Goal: Task Accomplishment & Management: Manage account settings

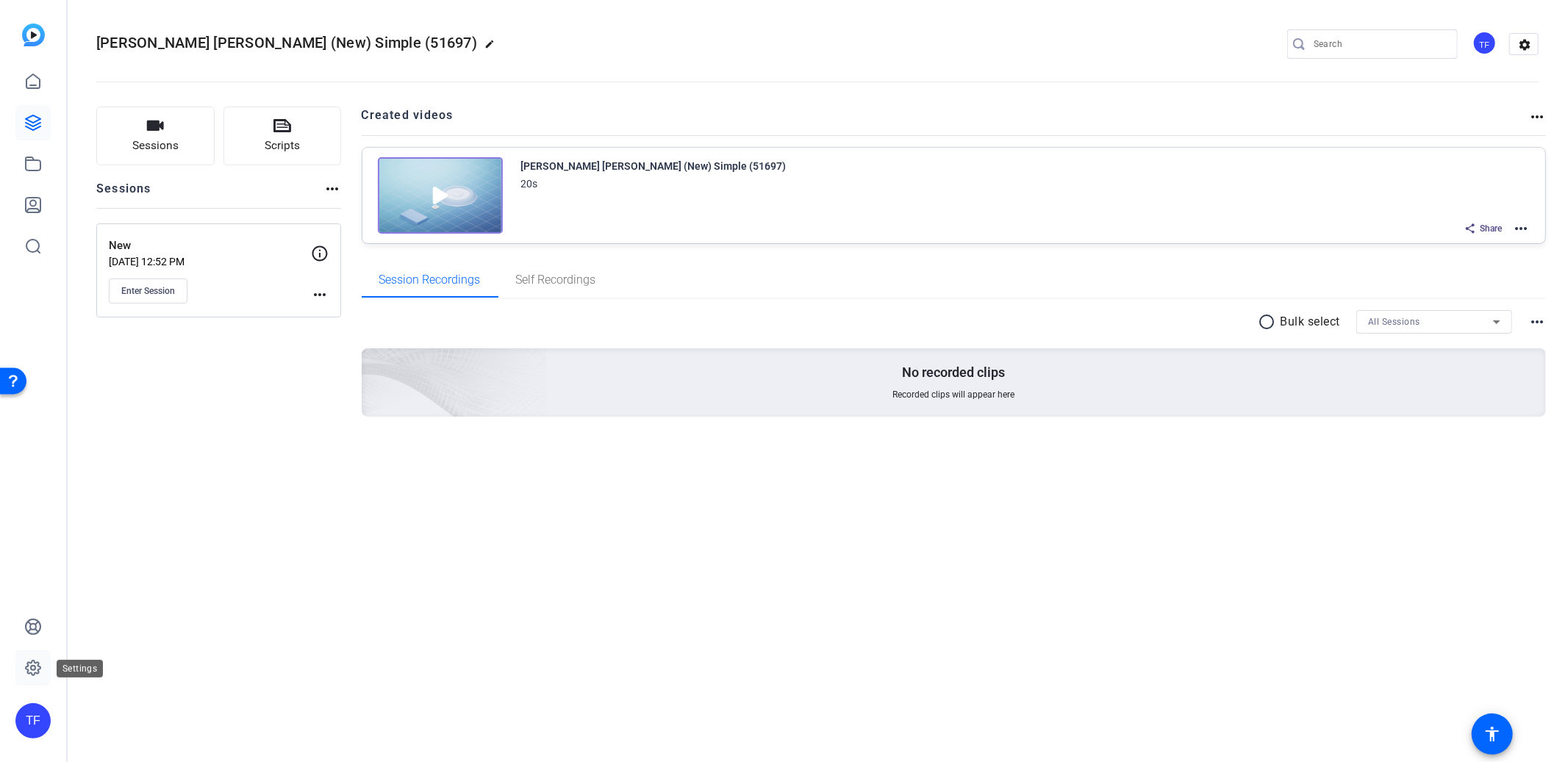
click at [37, 660] on icon at bounding box center [33, 668] width 17 height 17
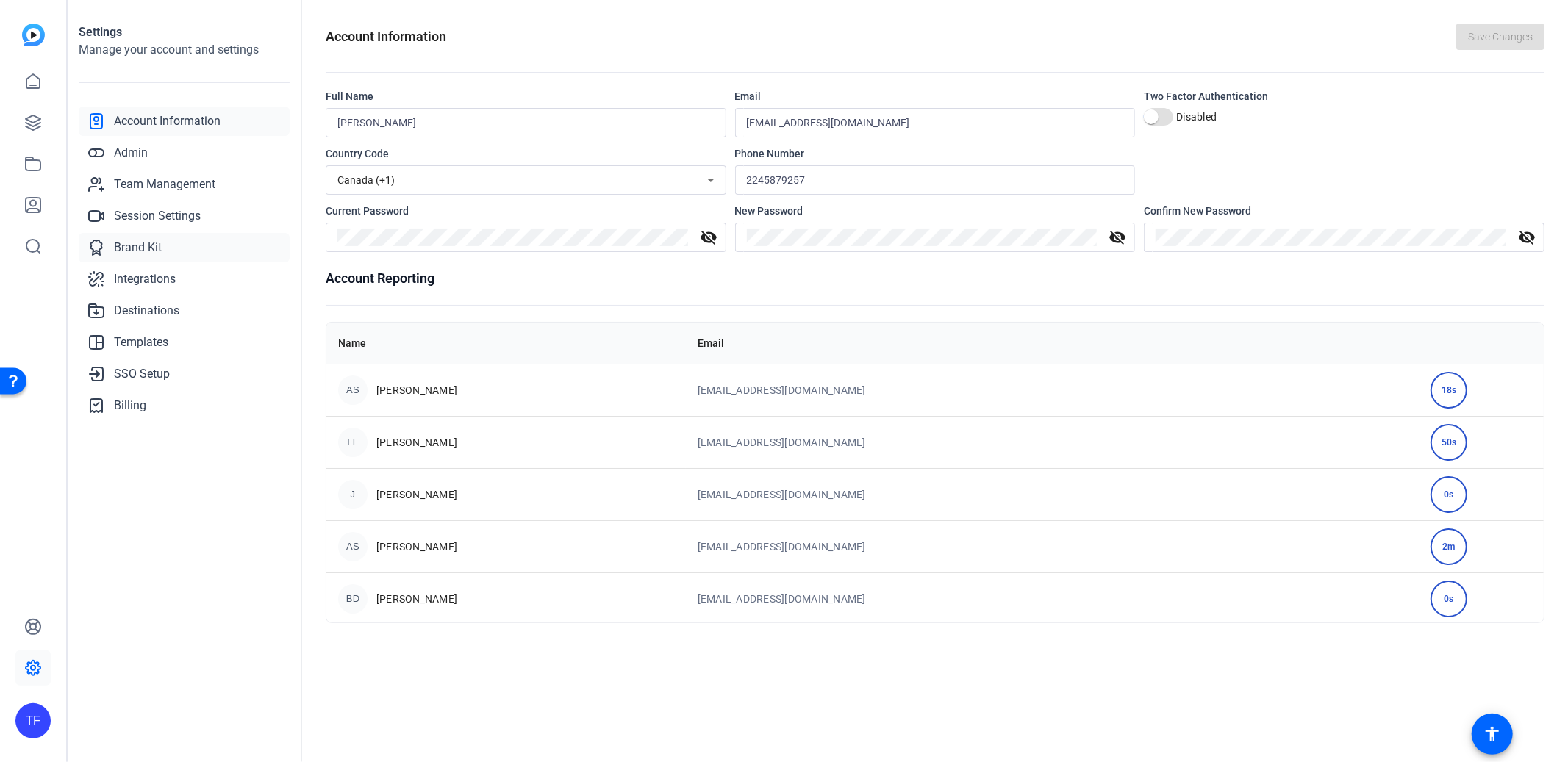
click at [135, 243] on span "Brand Kit" at bounding box center [138, 248] width 48 height 17
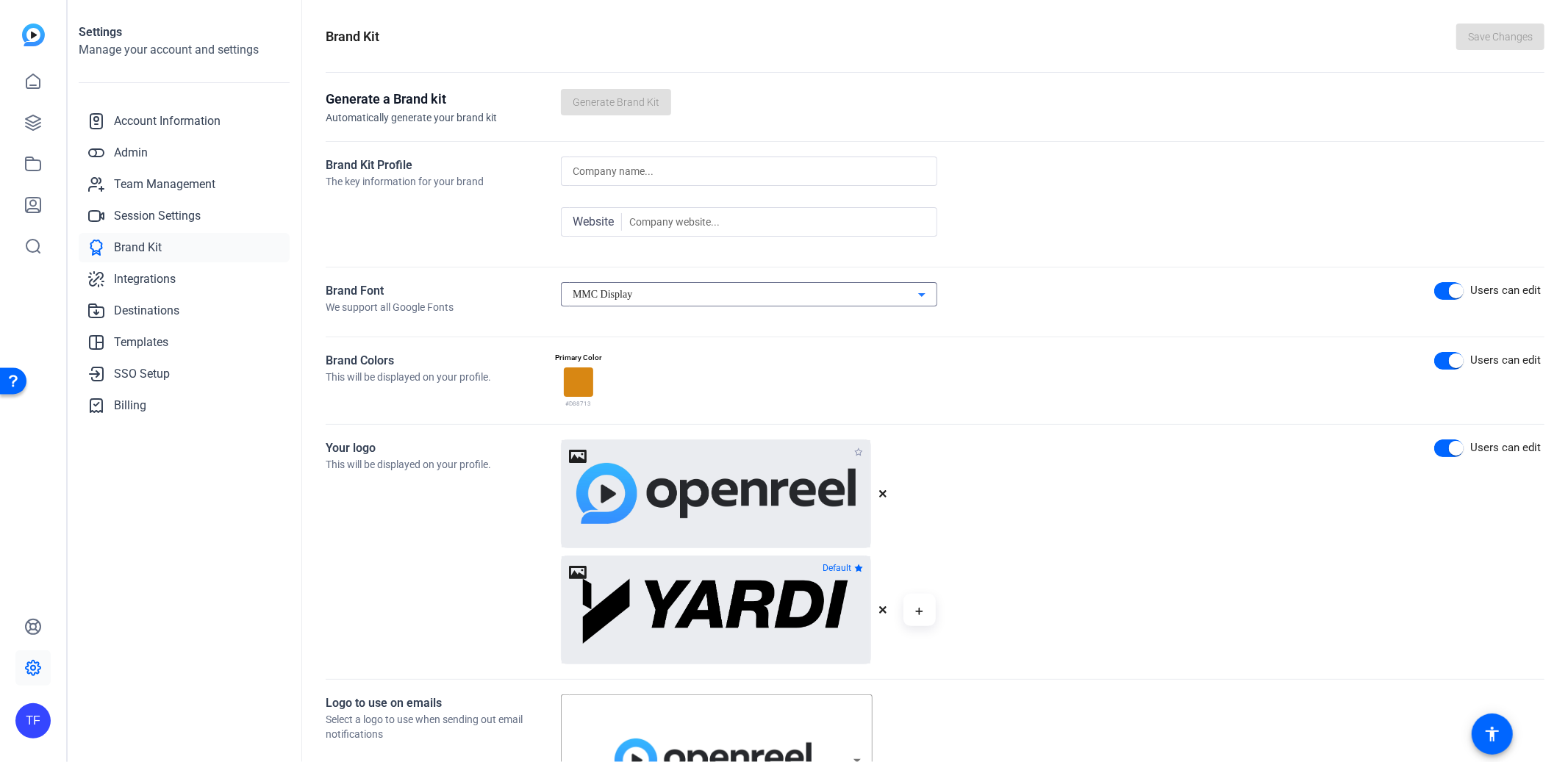
click at [660, 298] on div "MMC Display" at bounding box center [746, 295] width 346 height 17
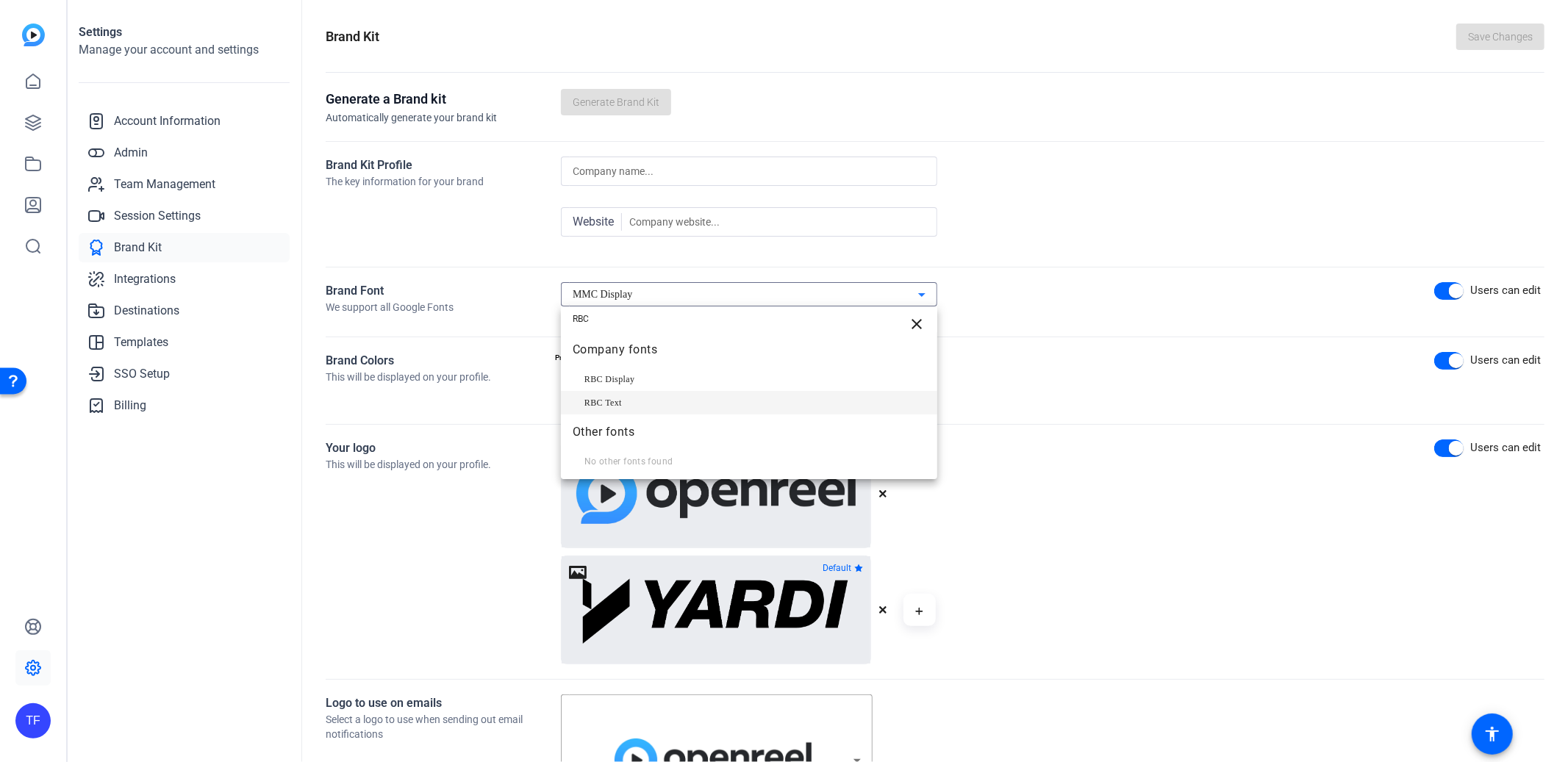
type input "RBC"
click at [680, 398] on mat-option "RBC Text" at bounding box center [749, 403] width 377 height 23
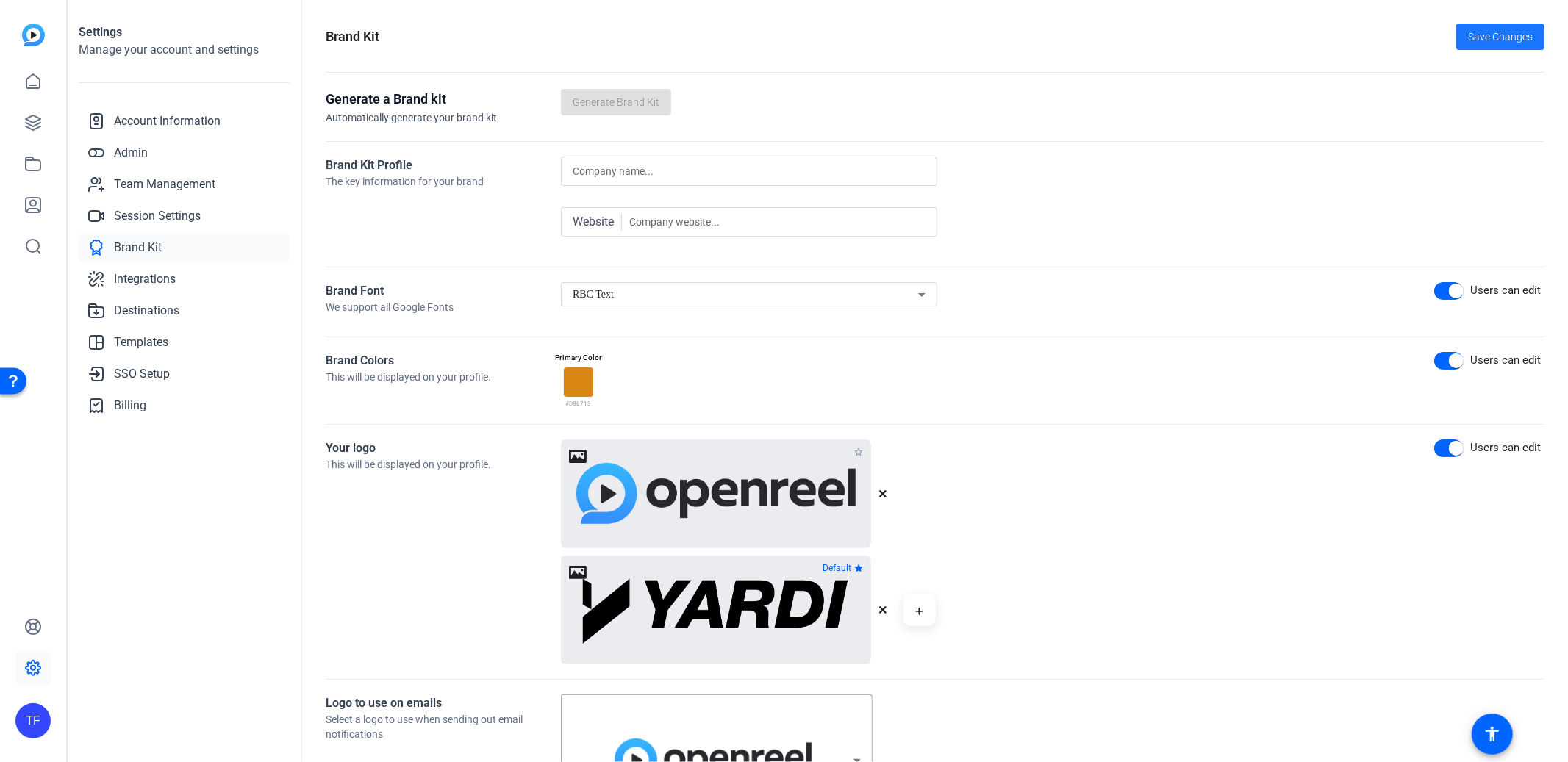
click at [1470, 40] on span "Save Changes" at bounding box center [1500, 37] width 64 height 15
click at [31, 202] on icon at bounding box center [33, 205] width 17 height 17
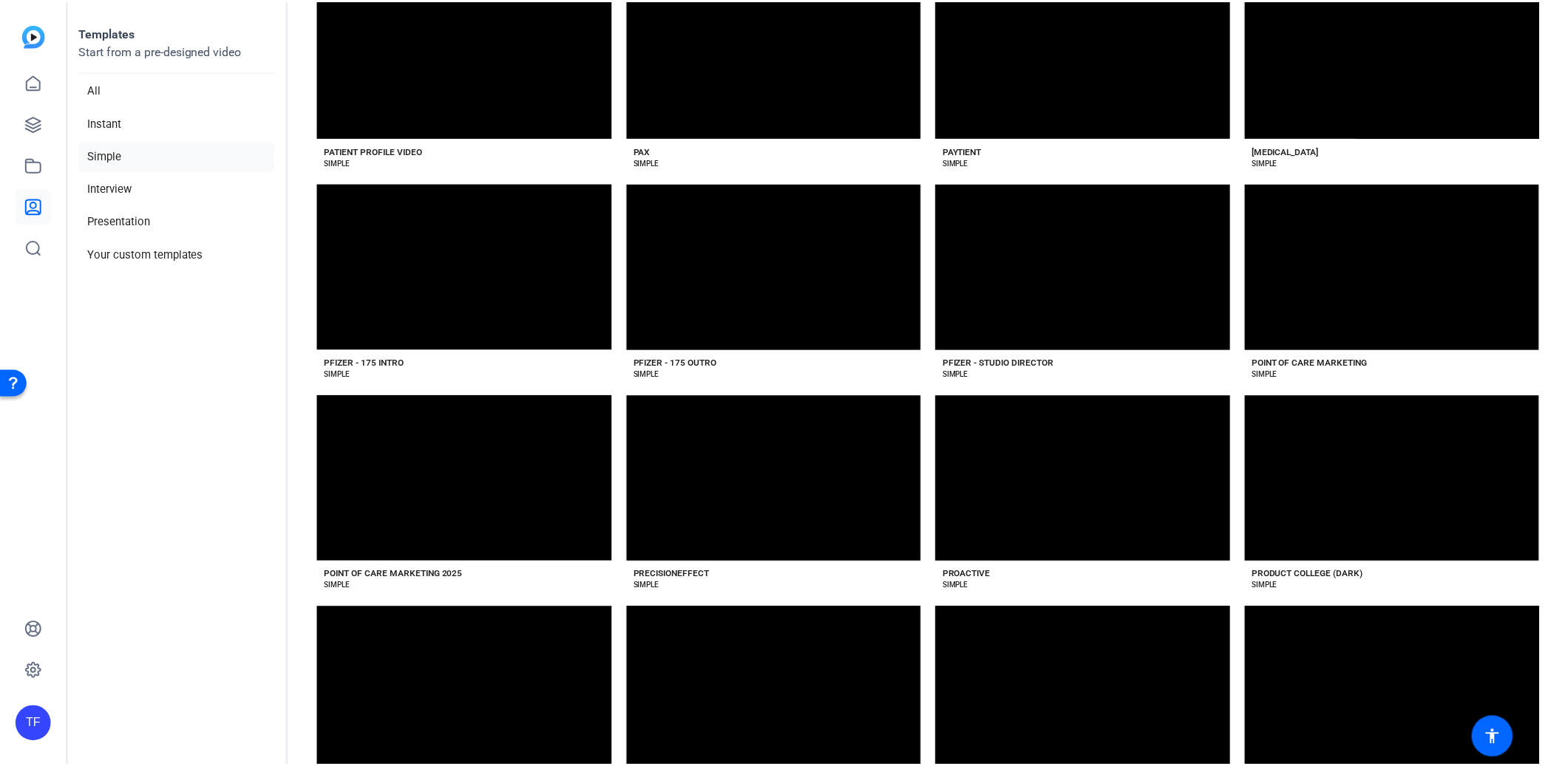
scroll to position [15510, 0]
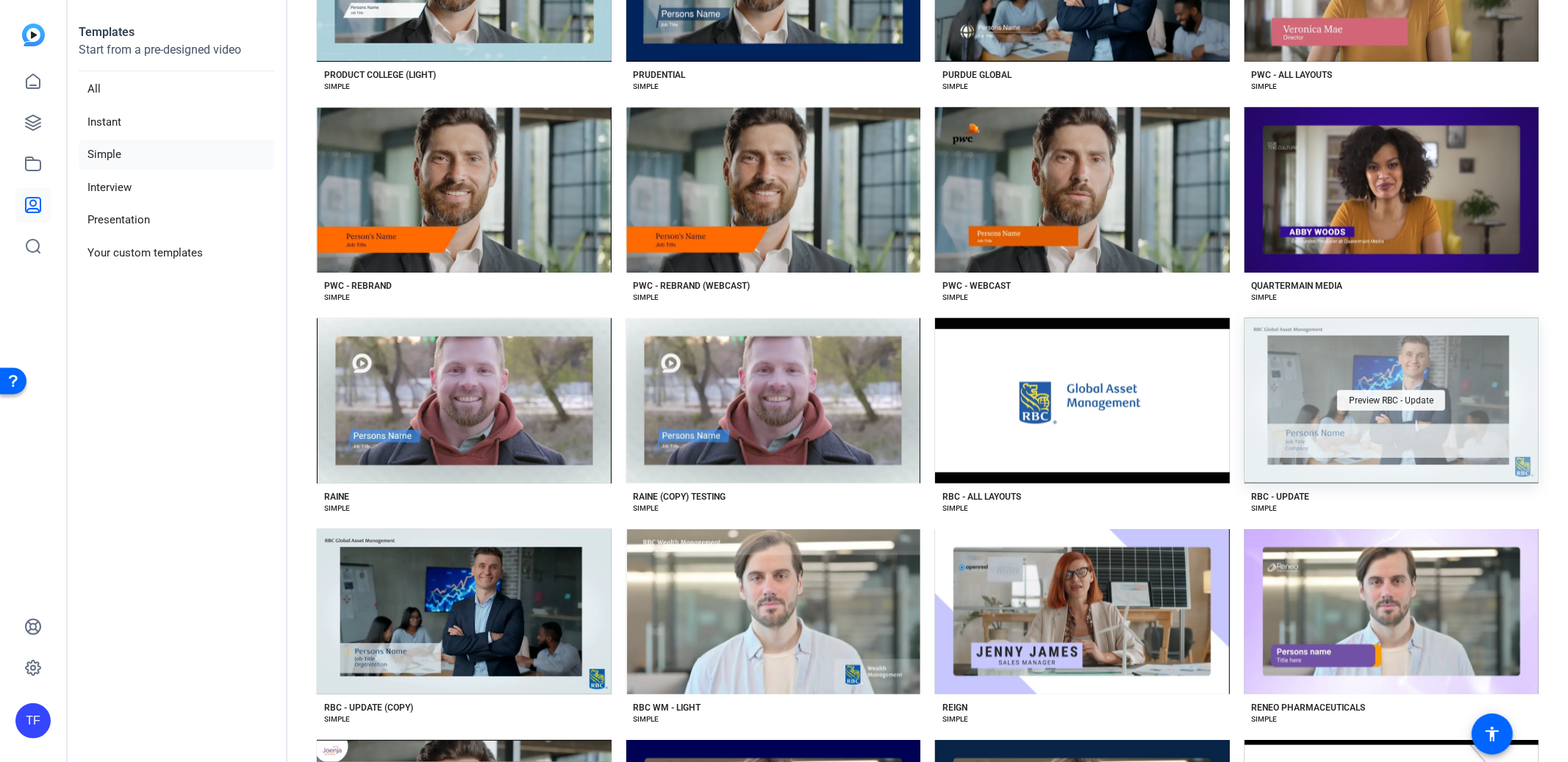
click at [1366, 396] on span "Preview RBC - Update" at bounding box center [1391, 400] width 85 height 9
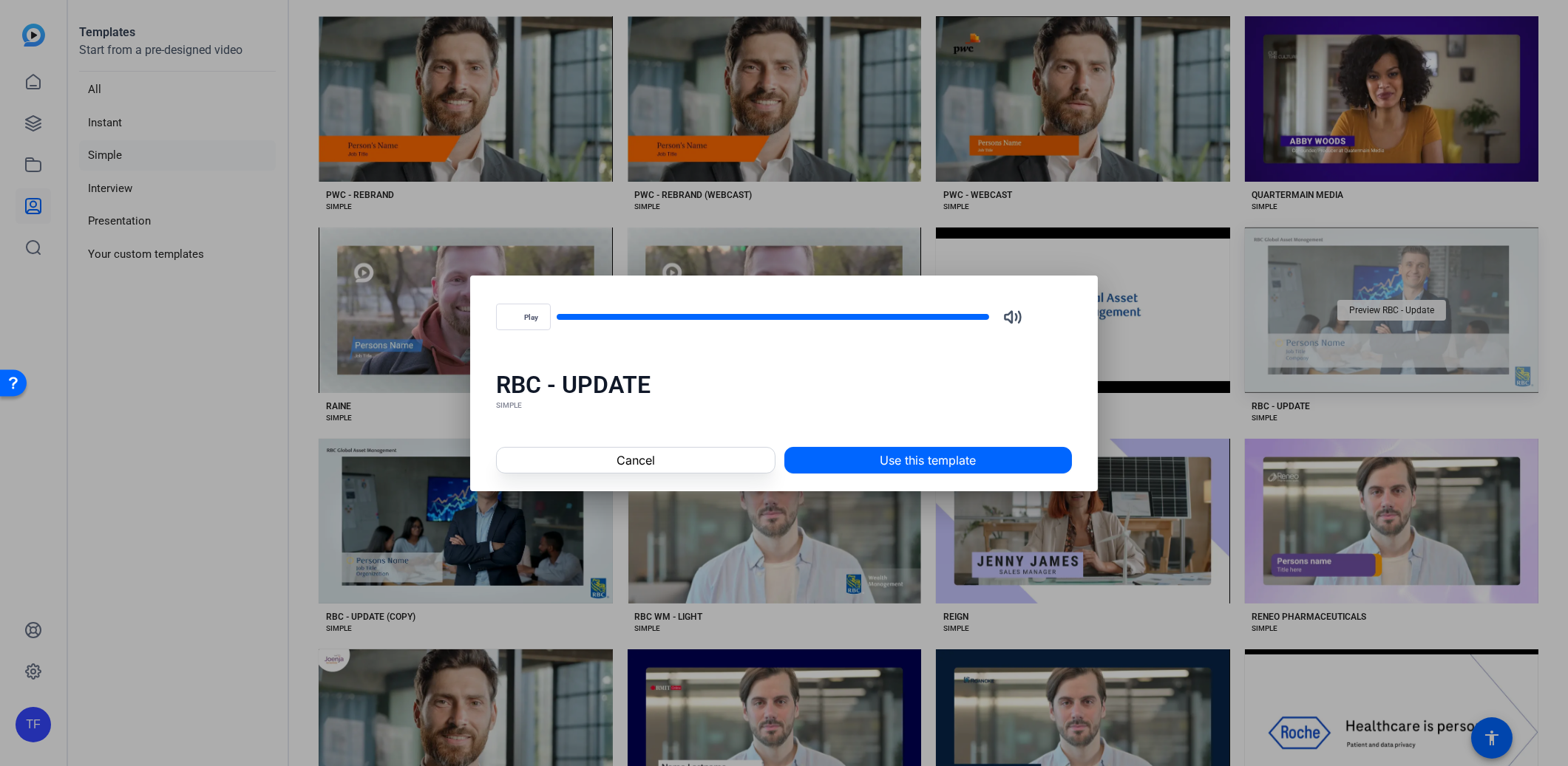
scroll to position [15418, 0]
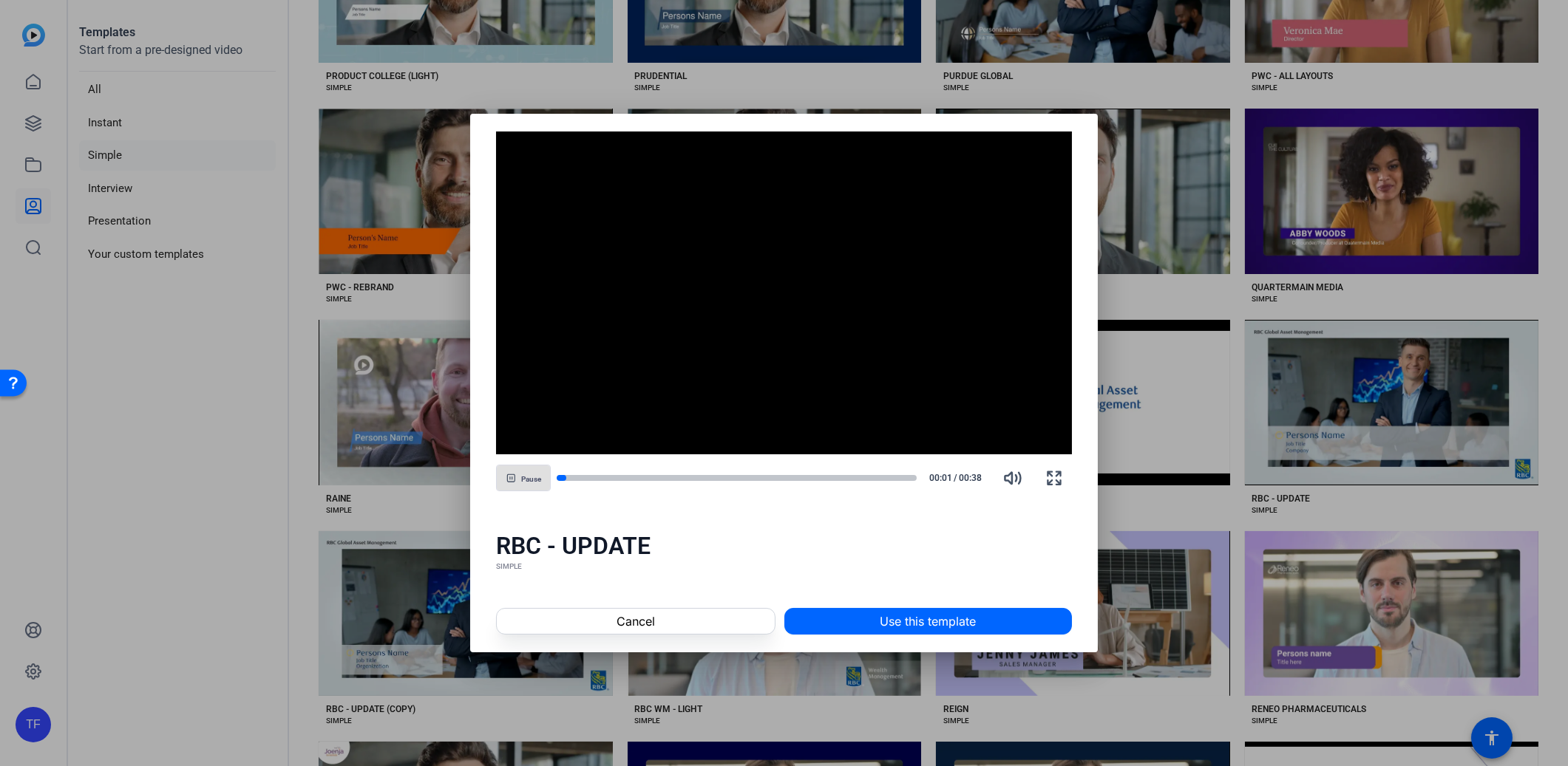
click at [943, 623] on span "Use this template" at bounding box center [927, 621] width 96 height 17
